Goal: Transaction & Acquisition: Download file/media

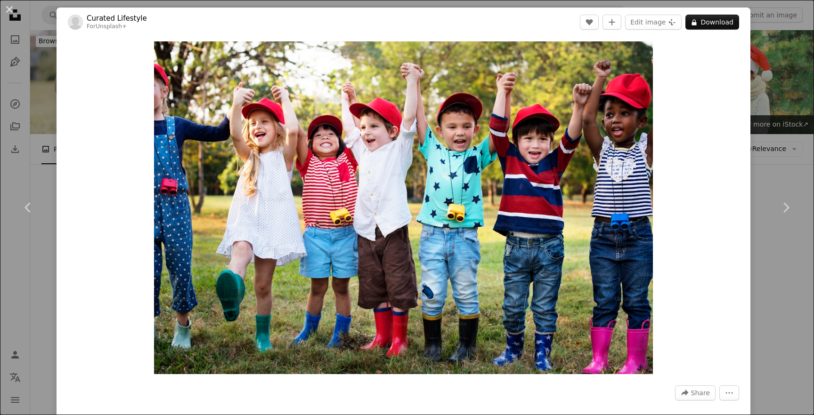
scroll to position [742, 0]
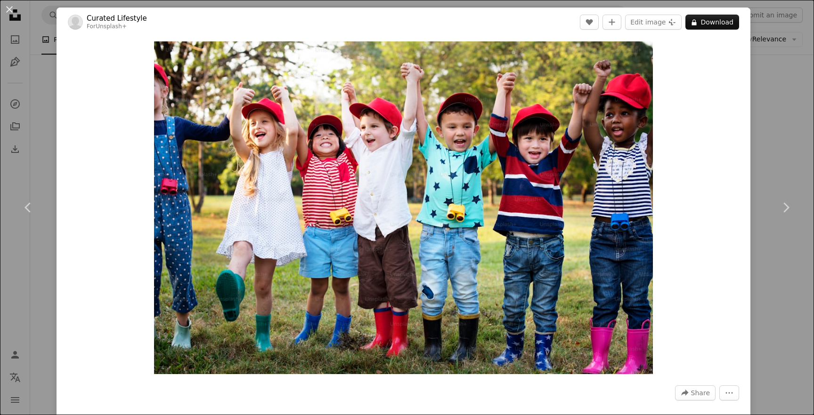
click at [37, 21] on div "An X shape Chevron left Chevron right Curated Lifestyle For Unsplash+ A heart A…" at bounding box center [407, 207] width 814 height 415
